Goal: Check status: Check status

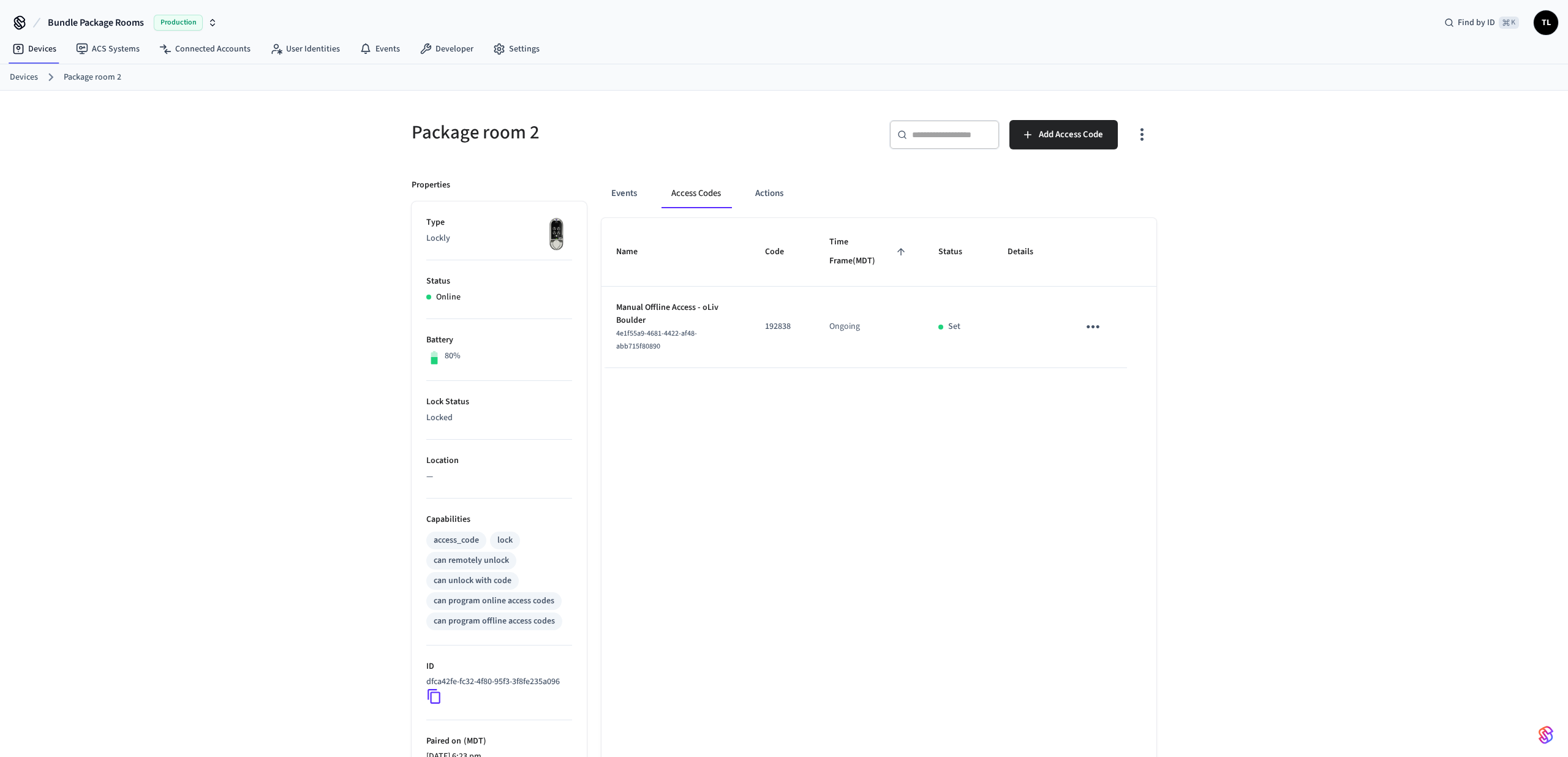
click at [30, 81] on link "Devices" at bounding box center [24, 78] width 28 height 13
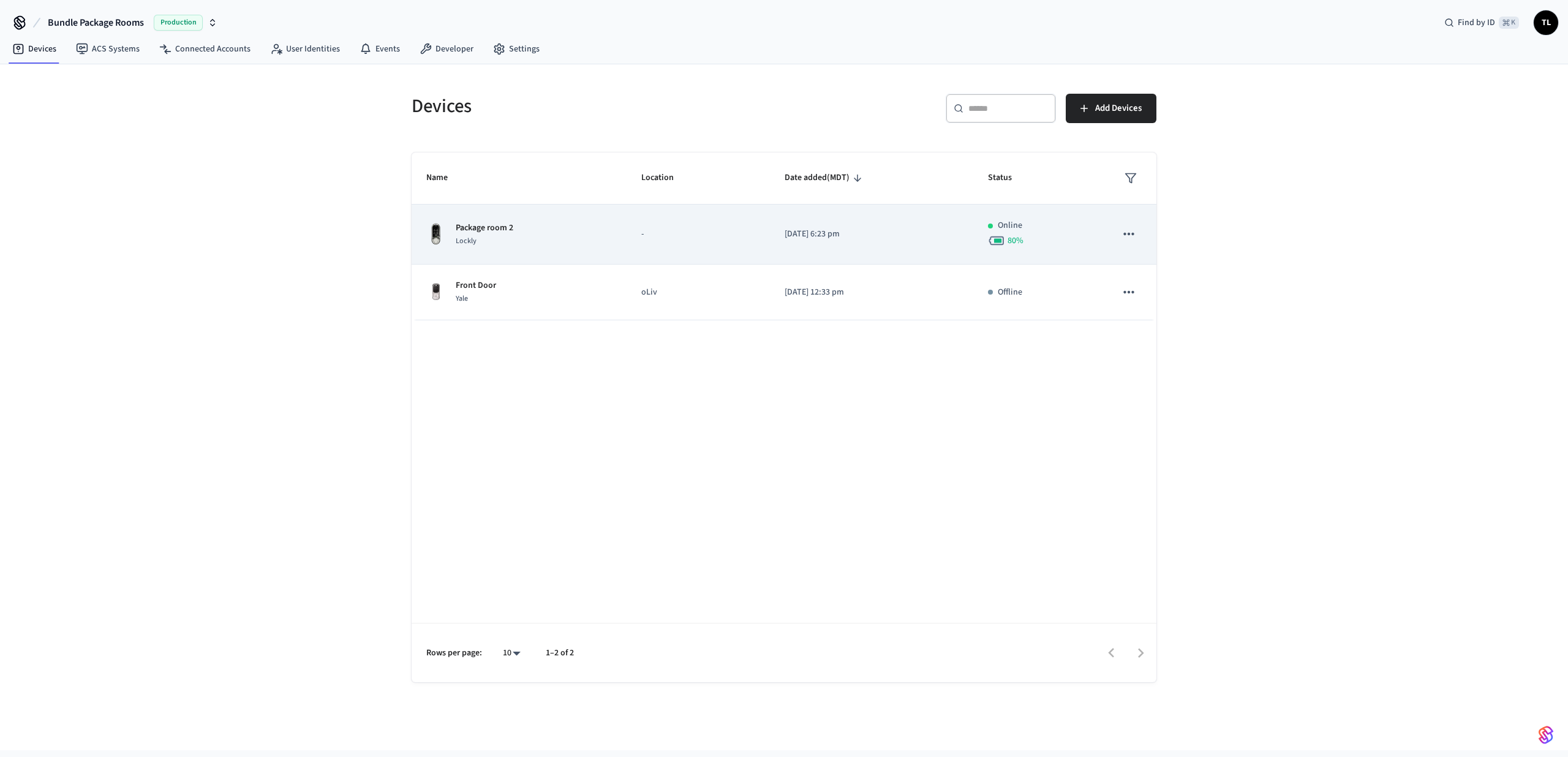
click at [522, 216] on td "Package room 2 Lockly" at bounding box center [519, 234] width 215 height 60
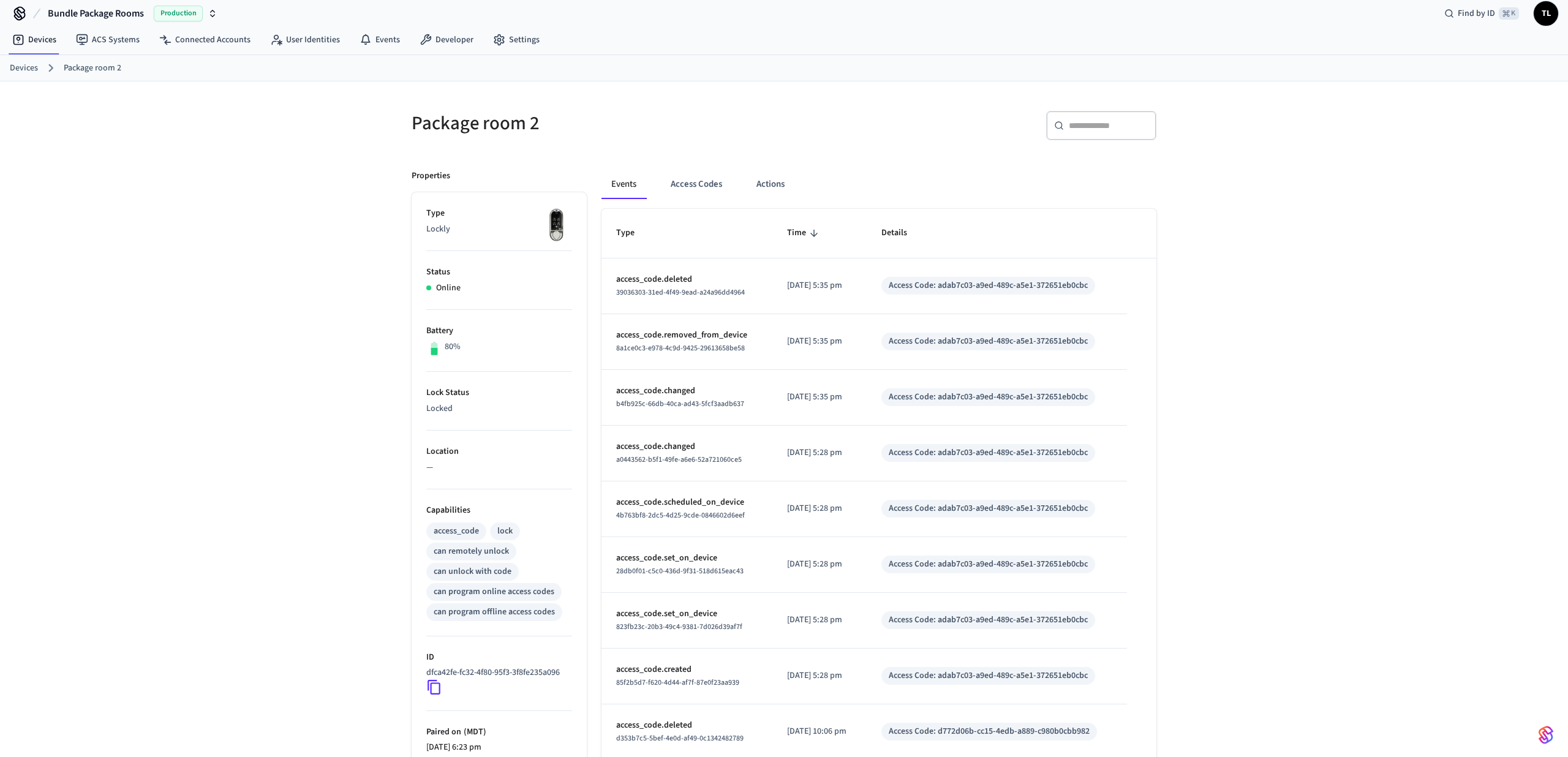
scroll to position [11, 0]
